Goal: Information Seeking & Learning: Learn about a topic

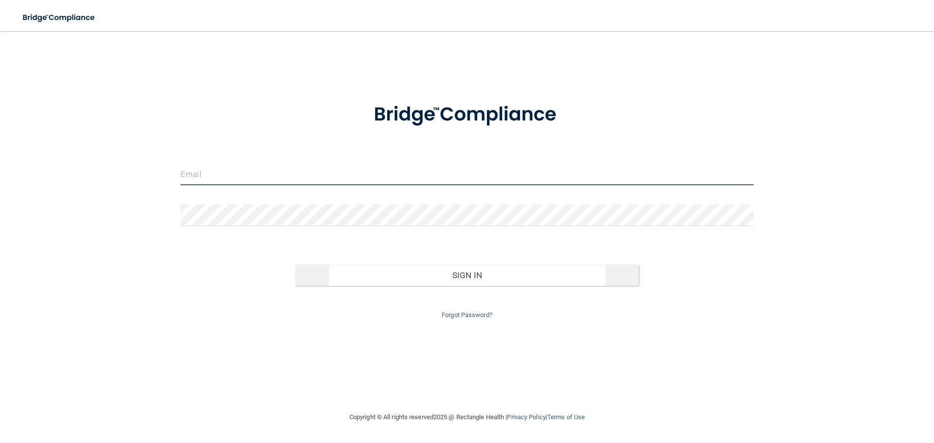
type input "[EMAIL_ADDRESS][DOMAIN_NAME]"
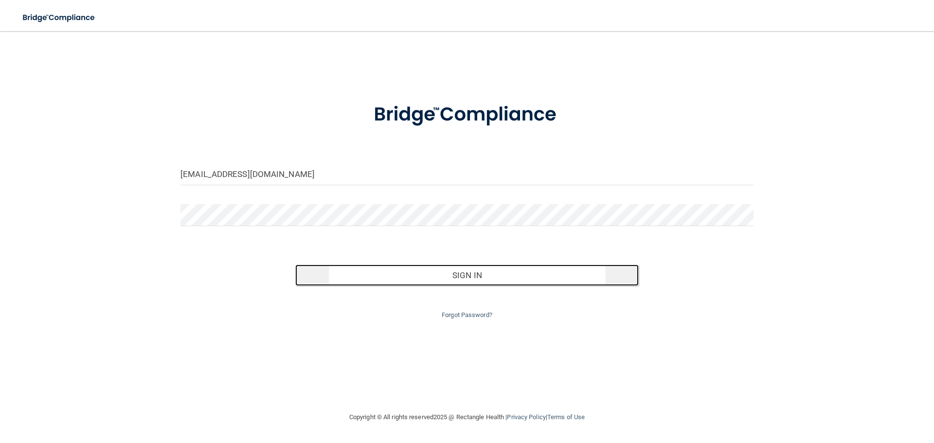
click at [506, 280] on button "Sign In" at bounding box center [467, 275] width 344 height 21
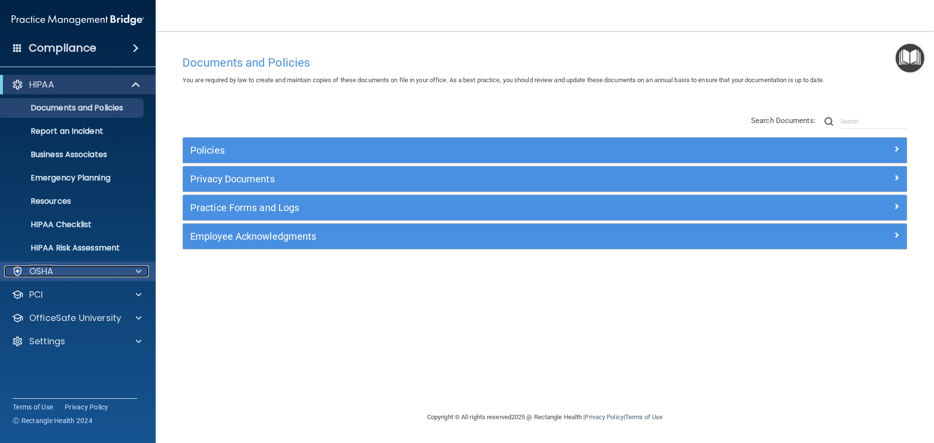
click at [101, 273] on div "OSHA" at bounding box center [64, 272] width 121 height 12
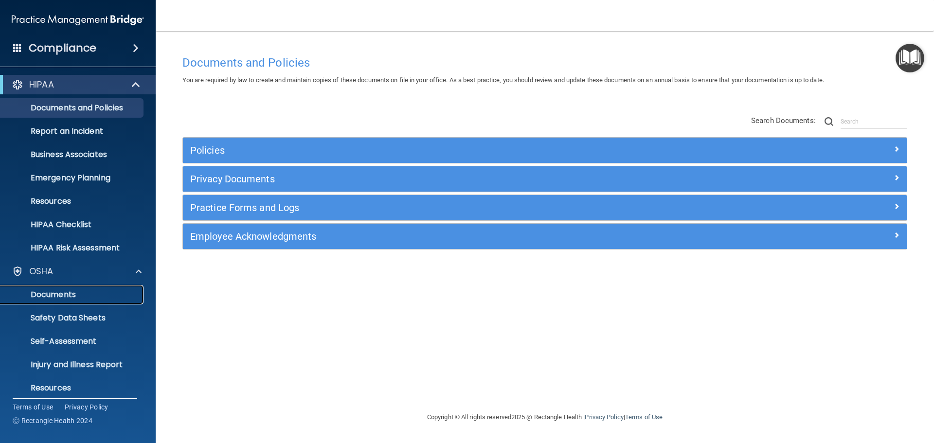
click at [87, 291] on p "Documents" at bounding box center [72, 295] width 133 height 10
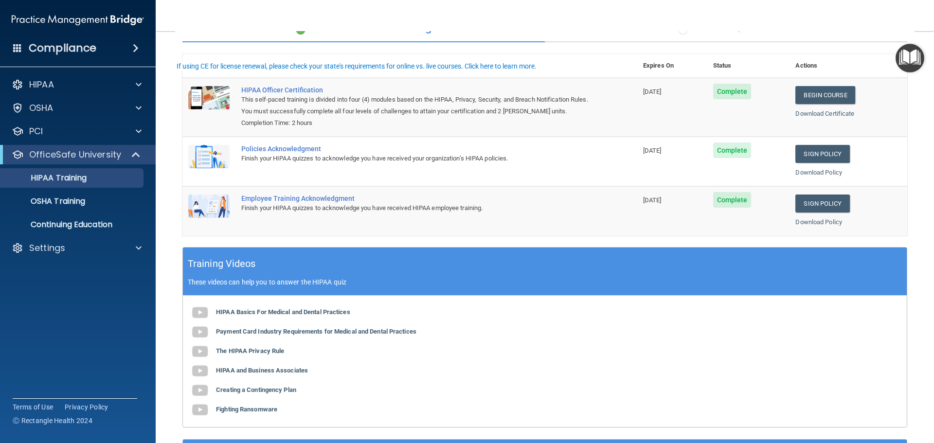
scroll to position [97, 0]
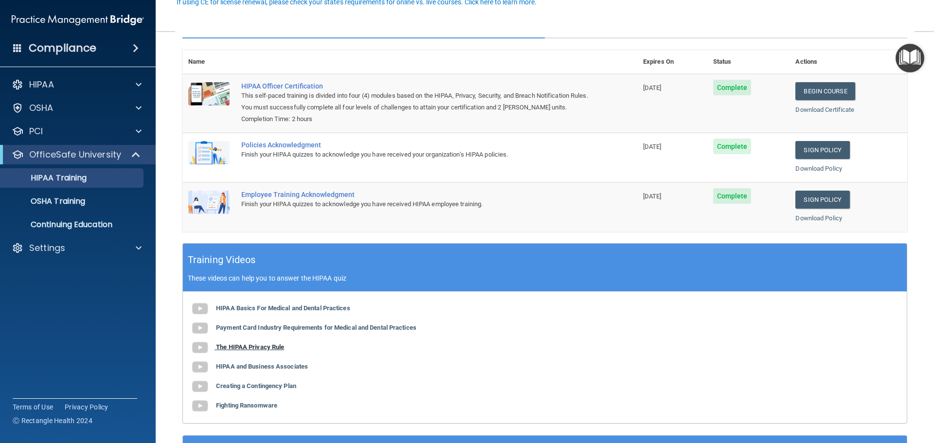
click at [276, 349] on b "The HIPAA Privacy Rule" at bounding box center [250, 346] width 68 height 7
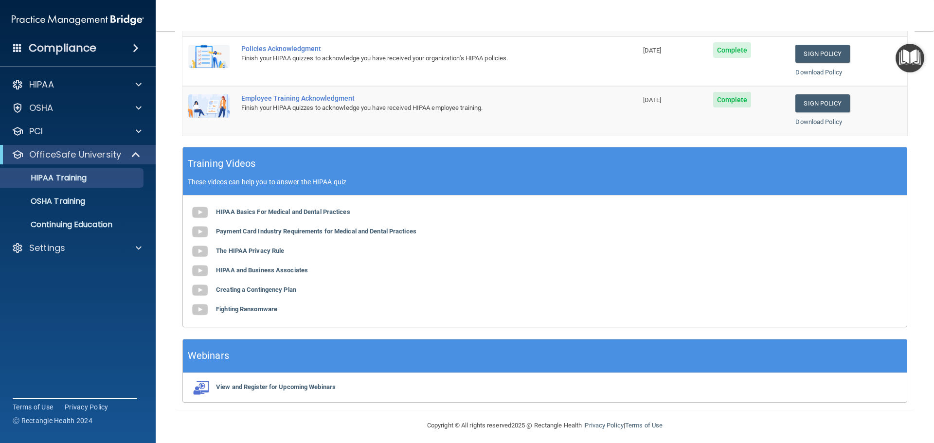
scroll to position [195, 0]
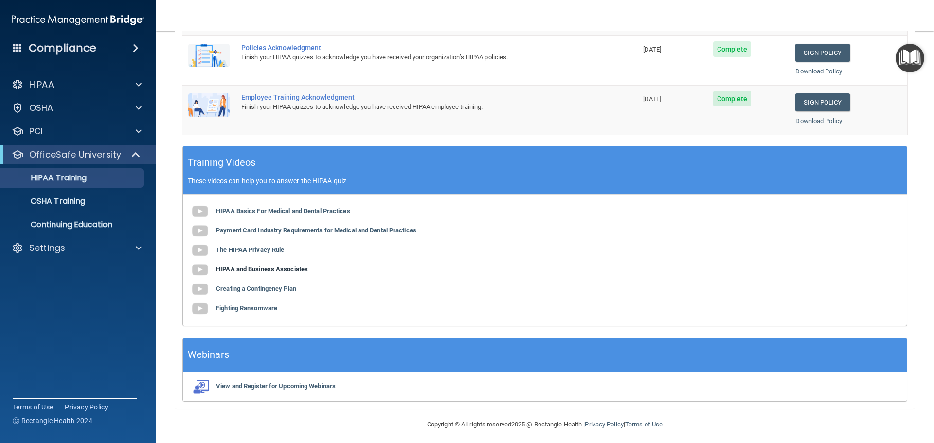
click at [274, 267] on b "HIPAA and Business Associates" at bounding box center [262, 269] width 92 height 7
click at [93, 115] on div "OSHA" at bounding box center [78, 107] width 156 height 19
click at [136, 113] on span at bounding box center [139, 108] width 6 height 12
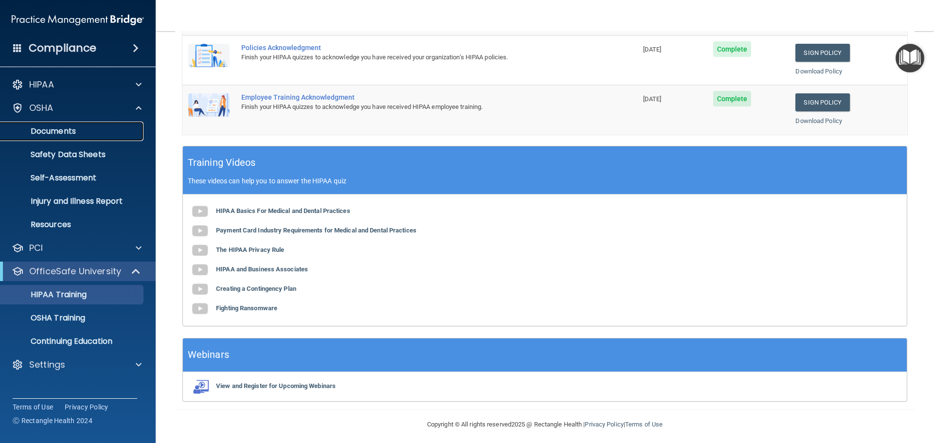
click at [105, 125] on link "Documents" at bounding box center [66, 131] width 153 height 19
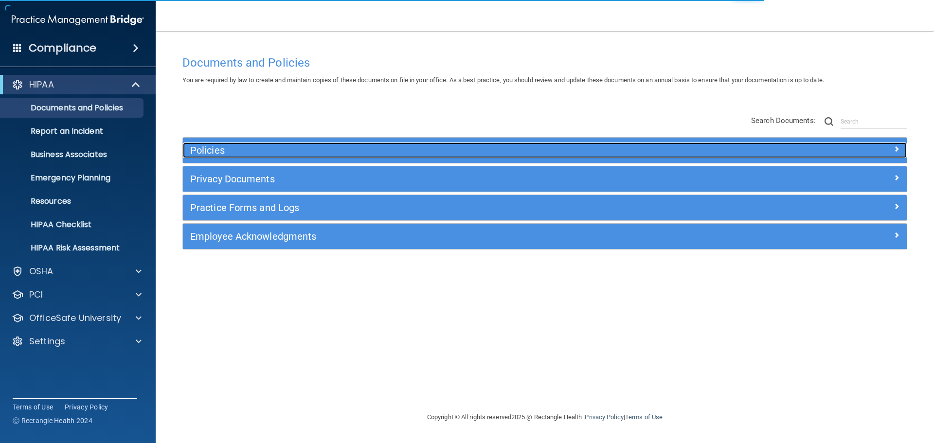
click at [311, 150] on h5 "Policies" at bounding box center [454, 150] width 528 height 11
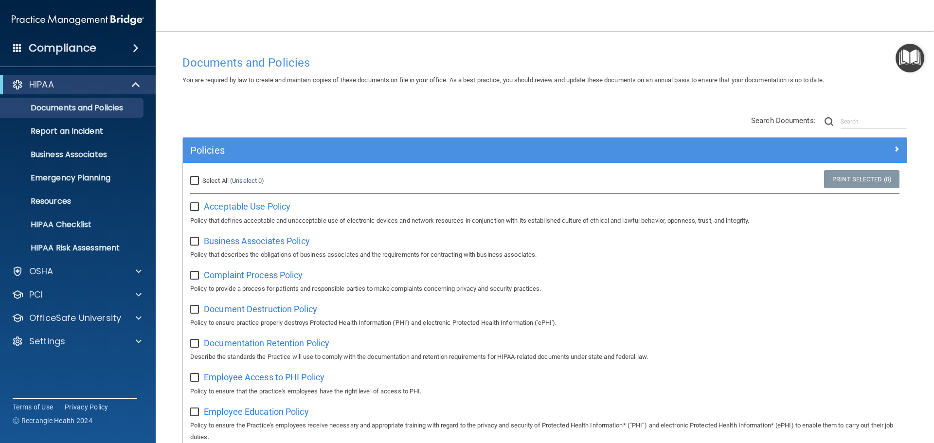
click at [197, 209] on input "checkbox" at bounding box center [195, 207] width 11 height 8
click at [196, 209] on input "checkbox" at bounding box center [195, 207] width 11 height 8
checkbox input "false"
click at [217, 209] on span "Acceptable Use Policy" at bounding box center [247, 206] width 87 height 10
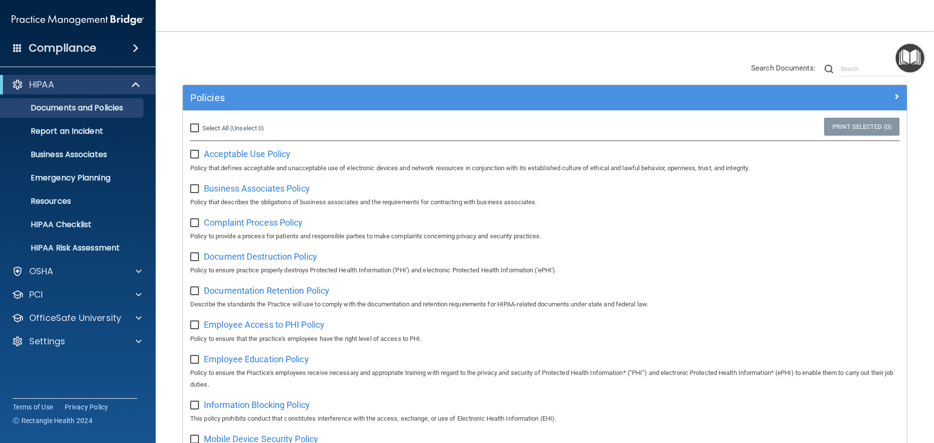
scroll to position [49, 0]
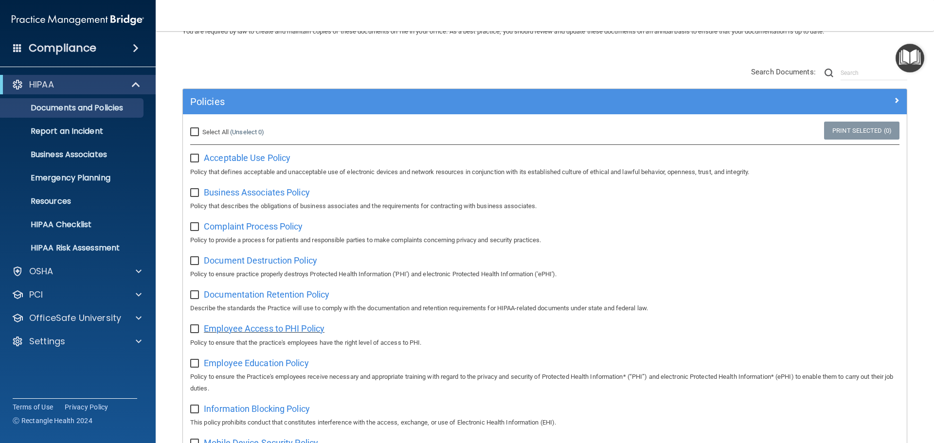
click at [284, 334] on span "Employee Access to PHI Policy" at bounding box center [264, 328] width 121 height 10
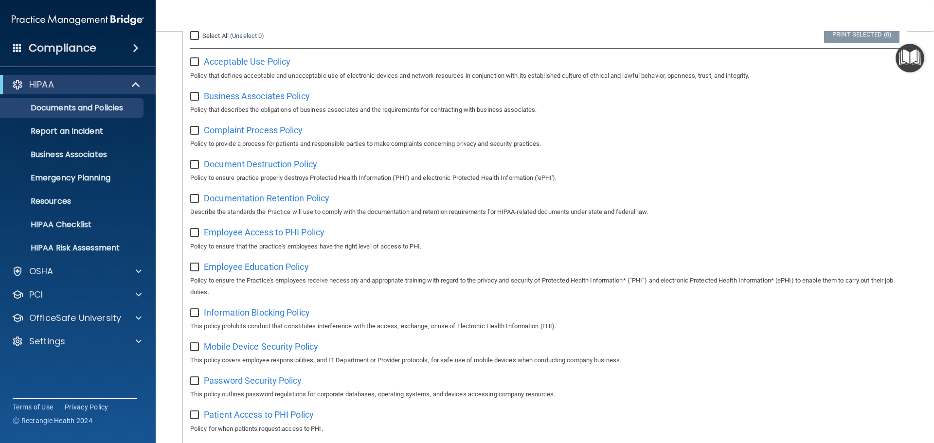
scroll to position [146, 0]
click at [276, 315] on span "Information Blocking Policy" at bounding box center [257, 311] width 106 height 10
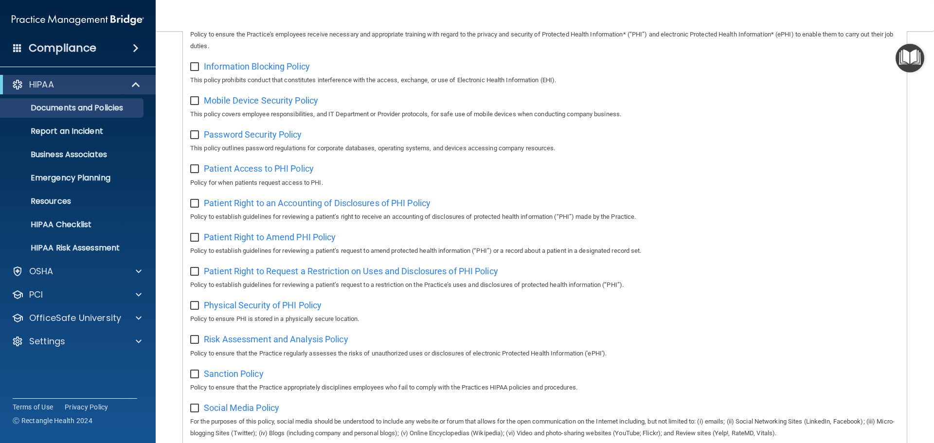
scroll to position [389, 0]
click at [276, 107] on span "Mobile Device Security Policy" at bounding box center [261, 102] width 114 height 10
click at [272, 139] on span "Password Security Policy" at bounding box center [253, 136] width 98 height 10
click at [275, 210] on span "Patient Right to an Accounting of Disclosures of PHI Policy" at bounding box center [317, 205] width 227 height 10
click at [305, 244] on span "Patient Right to Amend PHI Policy" at bounding box center [270, 239] width 132 height 10
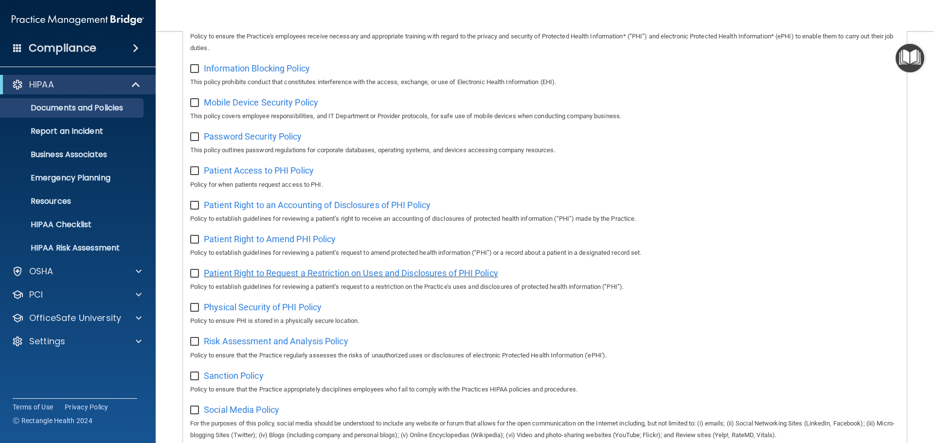
click at [331, 278] on span "Patient Right to Request a Restriction on Uses and Disclosures of PHI Policy" at bounding box center [351, 273] width 294 height 10
click at [255, 381] on span "Sanction Policy" at bounding box center [234, 376] width 60 height 10
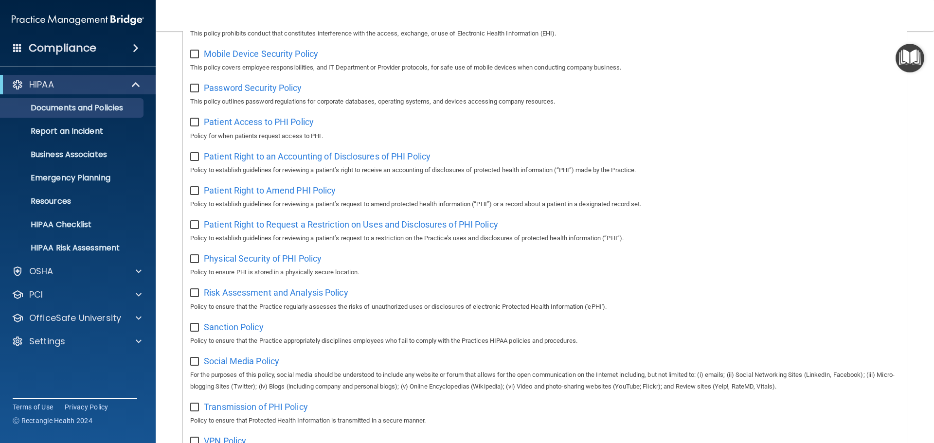
scroll to position [486, 0]
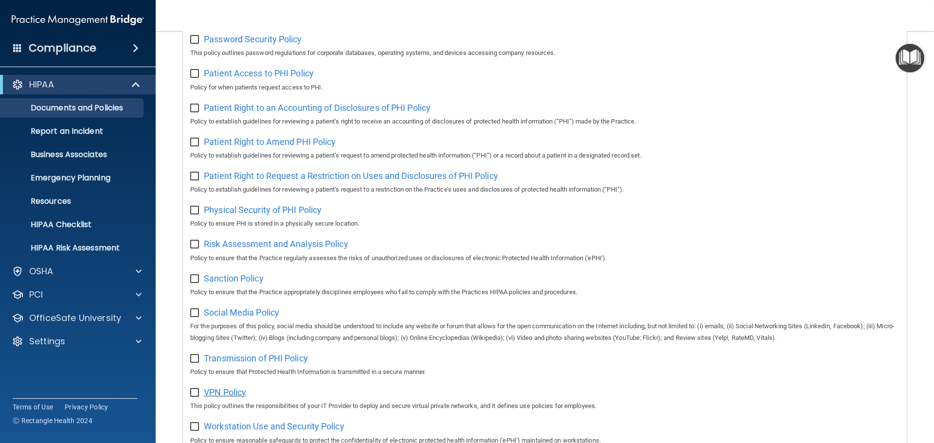
click at [236, 397] on span "VPN Policy" at bounding box center [225, 392] width 42 height 10
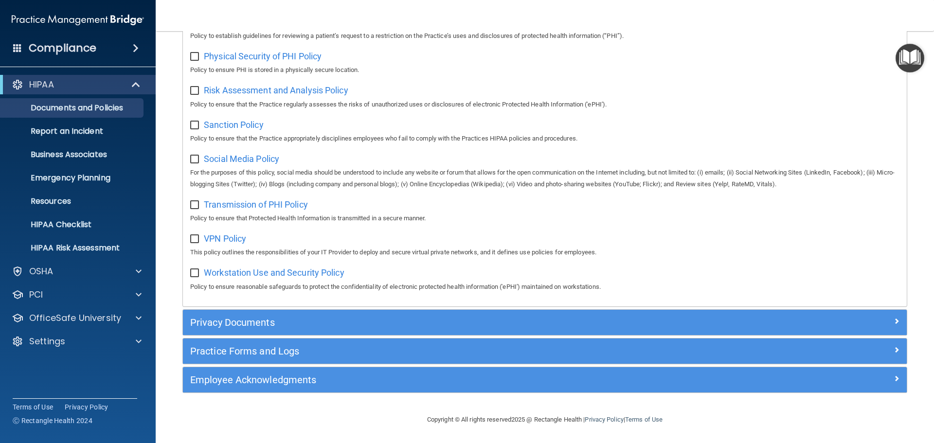
scroll to position [650, 0]
click at [505, 335] on div "Privacy Documents" at bounding box center [545, 322] width 724 height 25
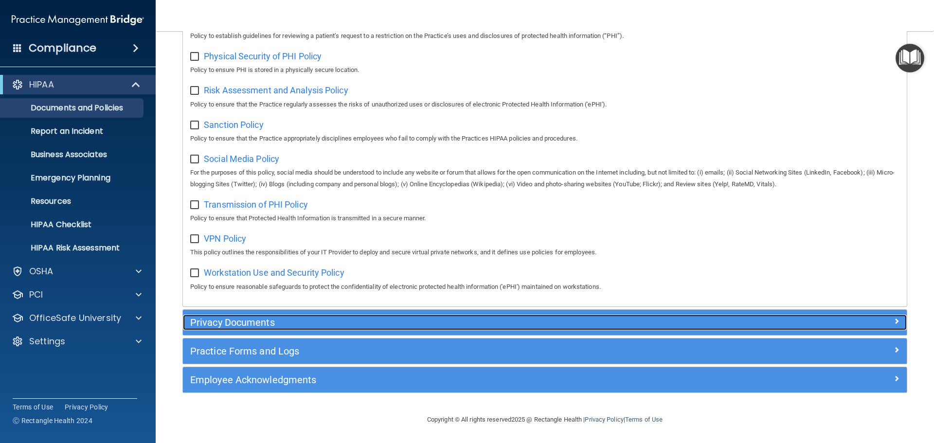
click at [495, 323] on h5 "Privacy Documents" at bounding box center [454, 322] width 528 height 11
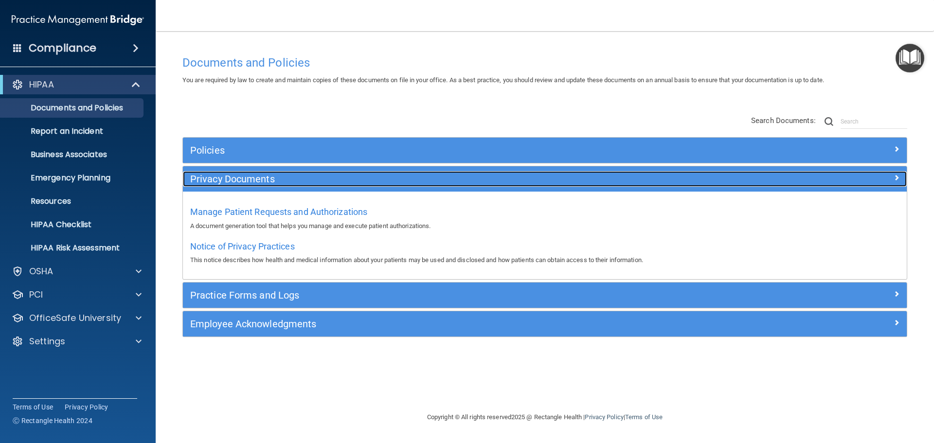
scroll to position [0, 0]
click at [827, 175] on div at bounding box center [816, 177] width 181 height 12
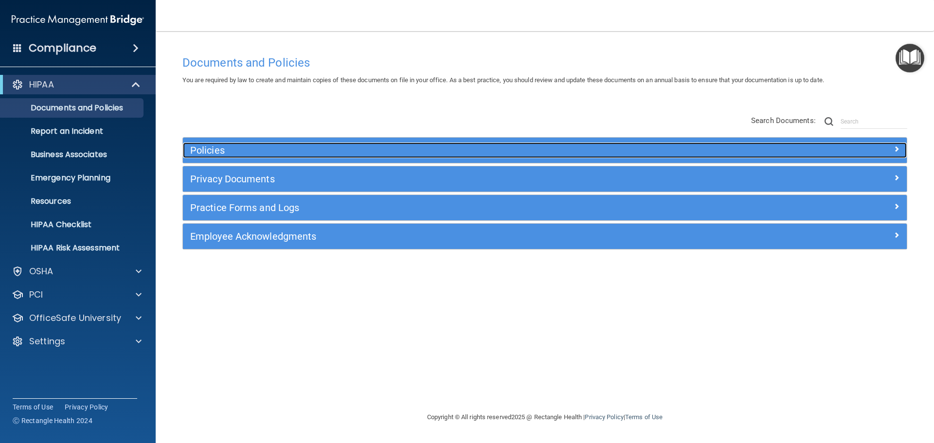
click at [448, 151] on h5 "Policies" at bounding box center [454, 150] width 528 height 11
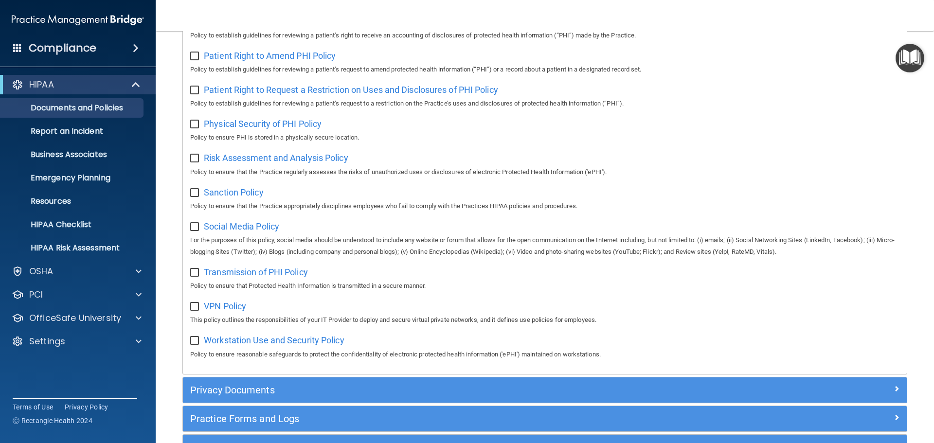
scroll to position [584, 0]
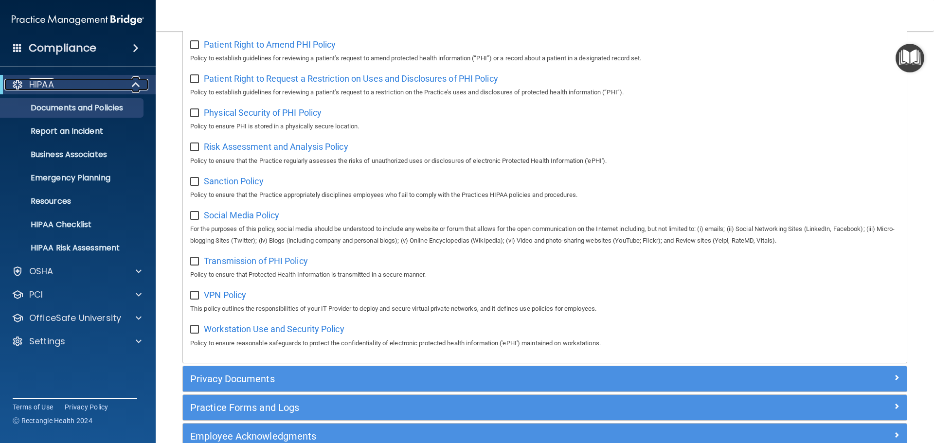
click at [130, 83] on div at bounding box center [136, 85] width 24 height 12
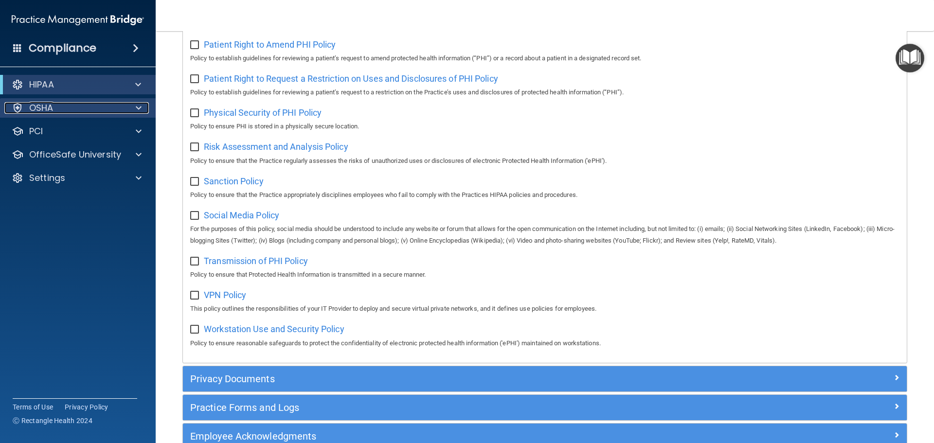
click at [119, 111] on div "OSHA" at bounding box center [64, 108] width 121 height 12
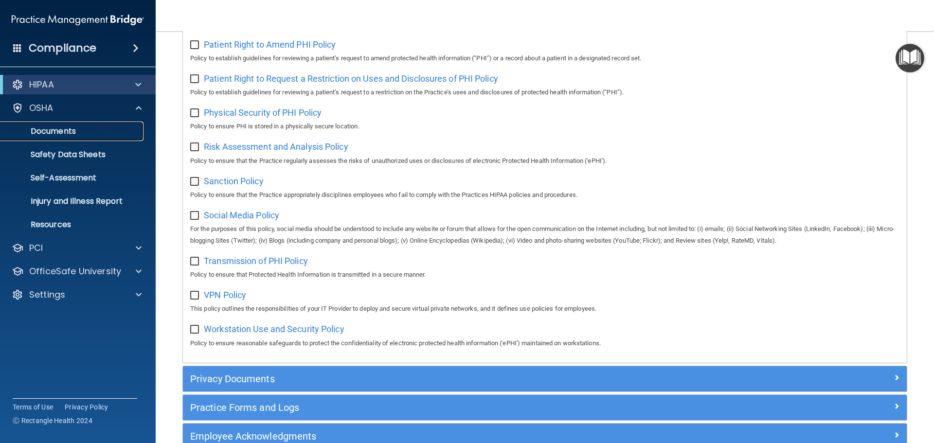
click at [80, 130] on p "Documents" at bounding box center [72, 131] width 133 height 10
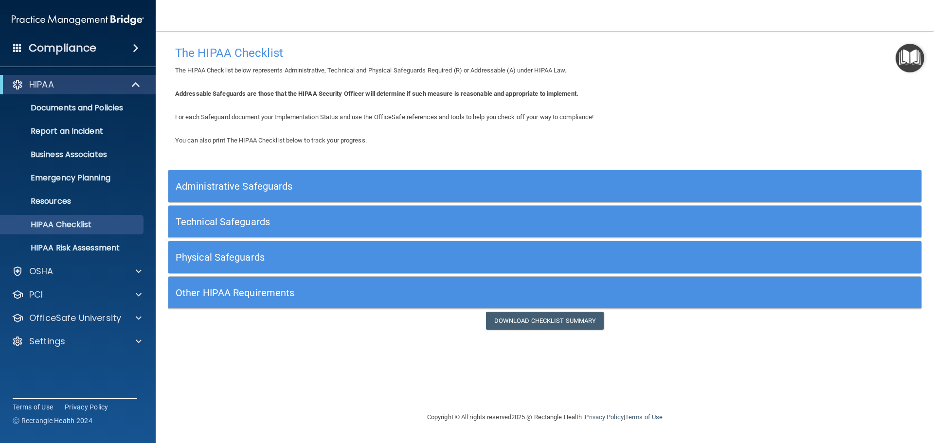
click at [262, 188] on h5 "Administrative Safeguards" at bounding box center [451, 186] width 550 height 11
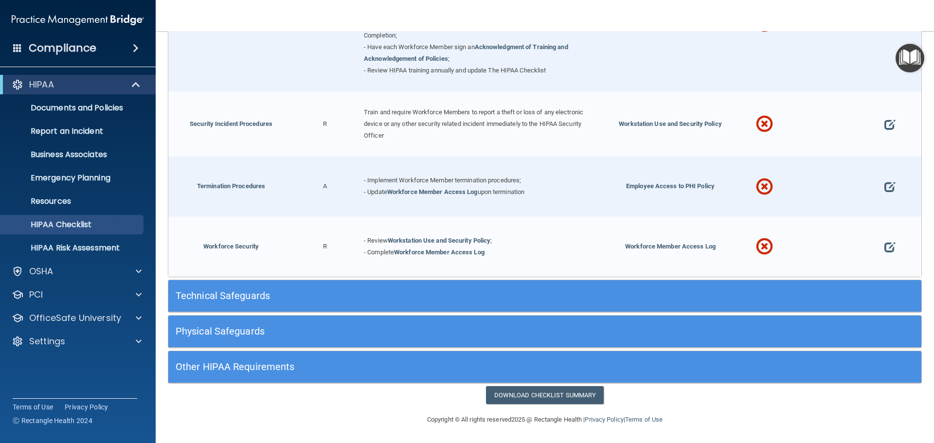
scroll to position [957, 0]
click at [597, 296] on h5 "Technical Safeguards" at bounding box center [451, 295] width 550 height 11
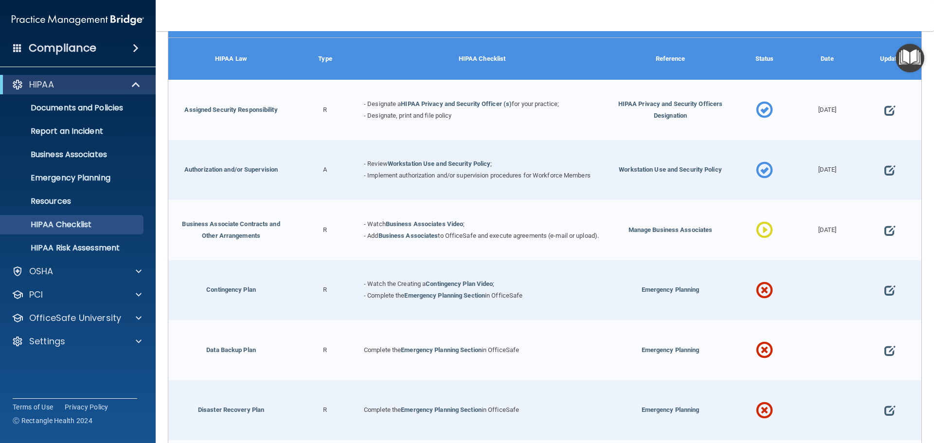
scroll to position [0, 0]
